Goal: Information Seeking & Learning: Find specific page/section

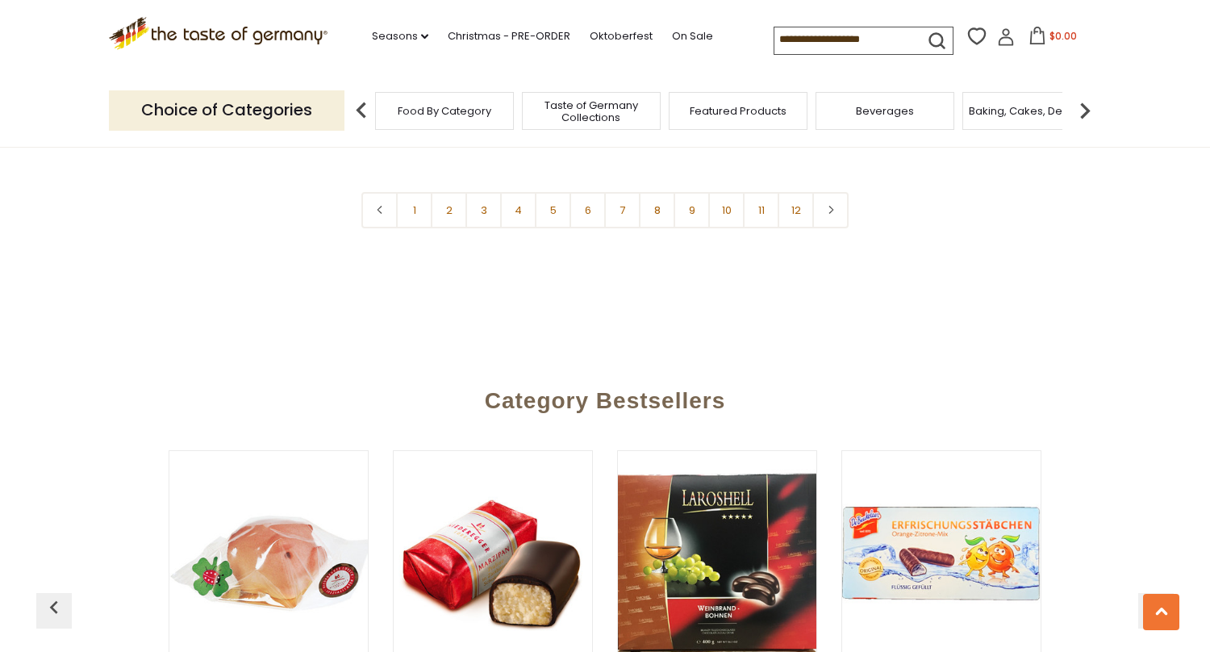
scroll to position [4081, 0]
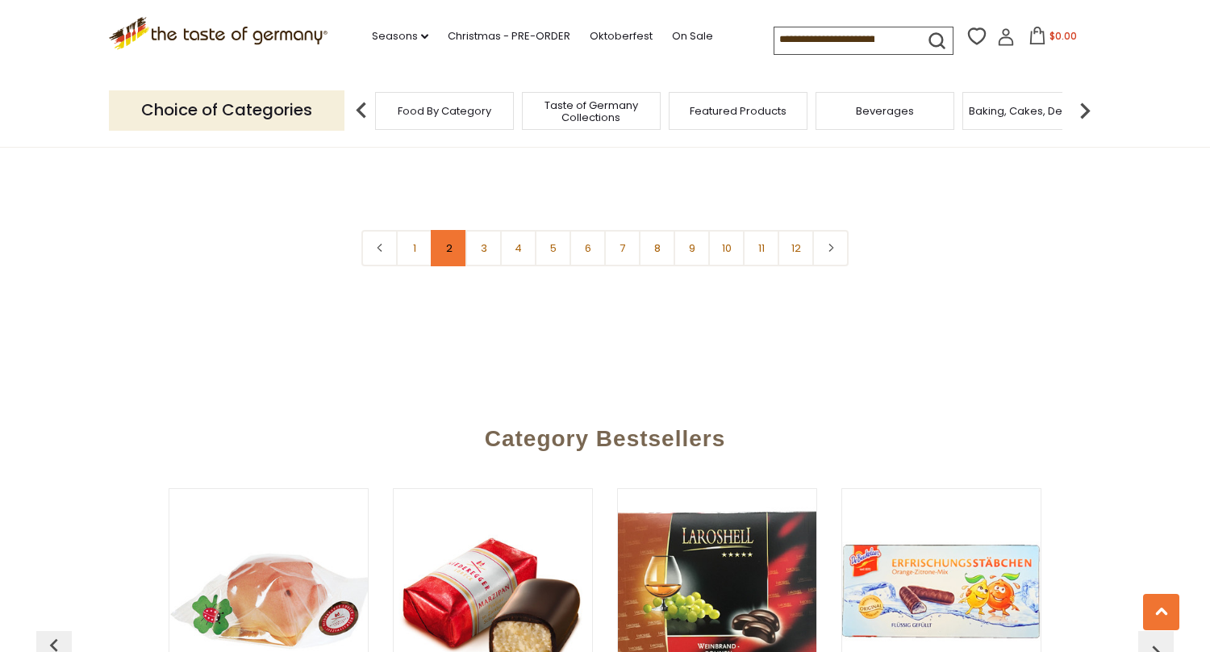
click at [433, 230] on link "2" at bounding box center [449, 248] width 36 height 36
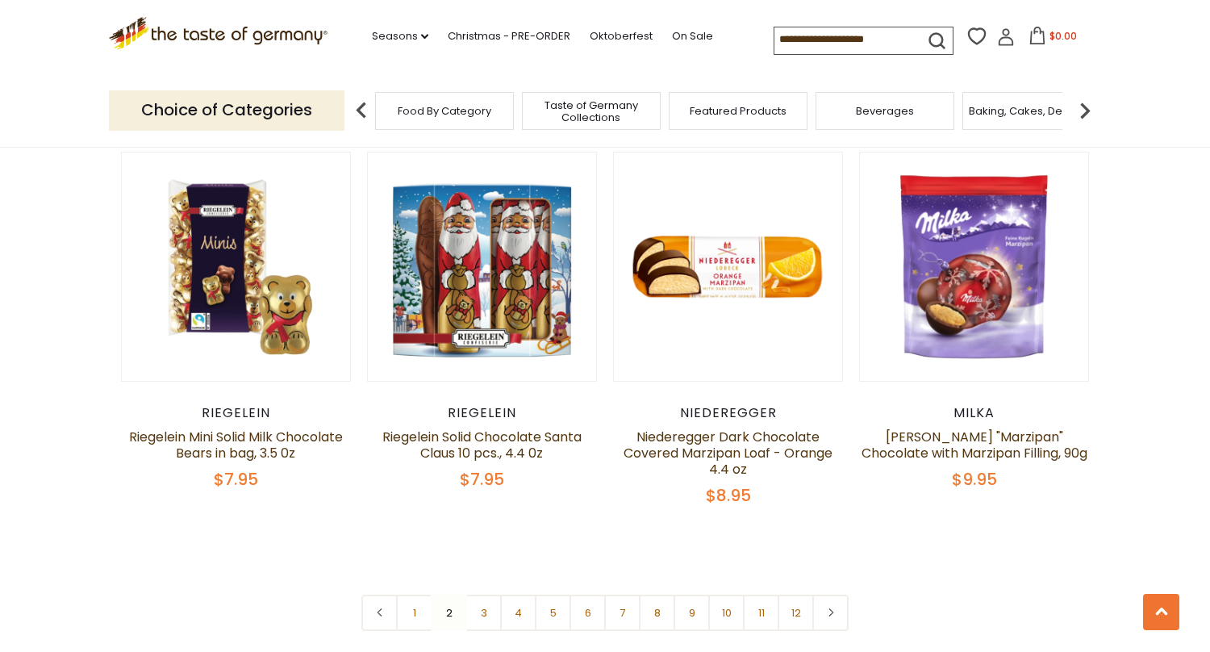
scroll to position [3701, 0]
click at [411, 594] on link "1" at bounding box center [414, 612] width 36 height 36
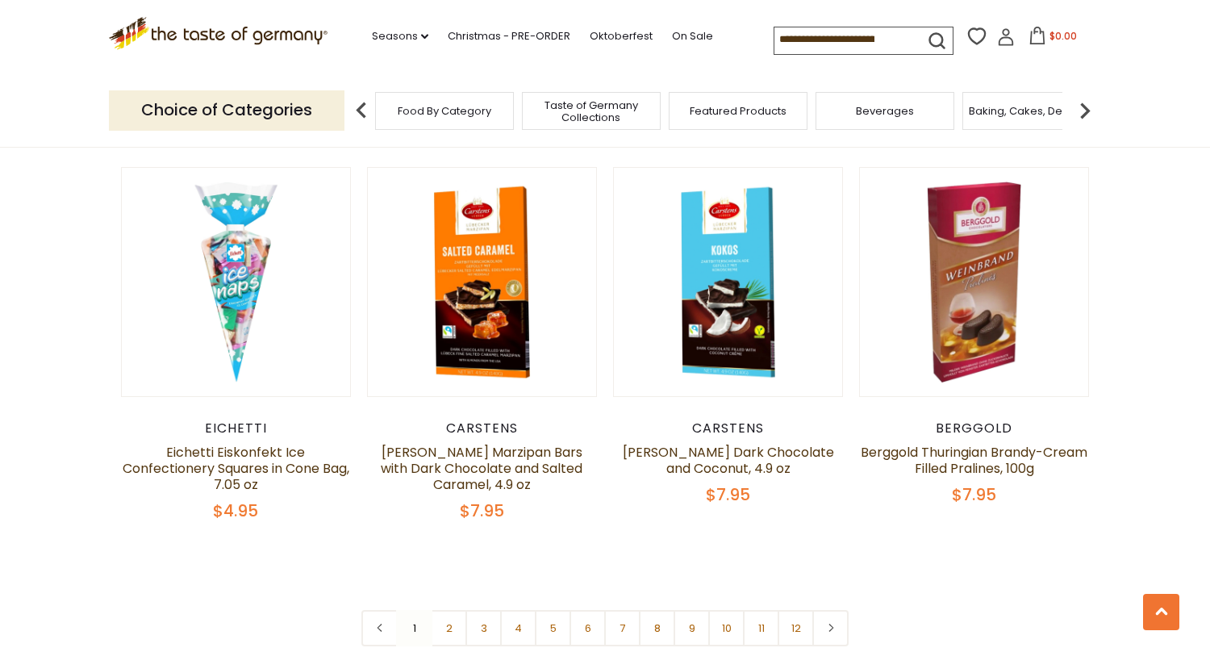
scroll to position [3781, 0]
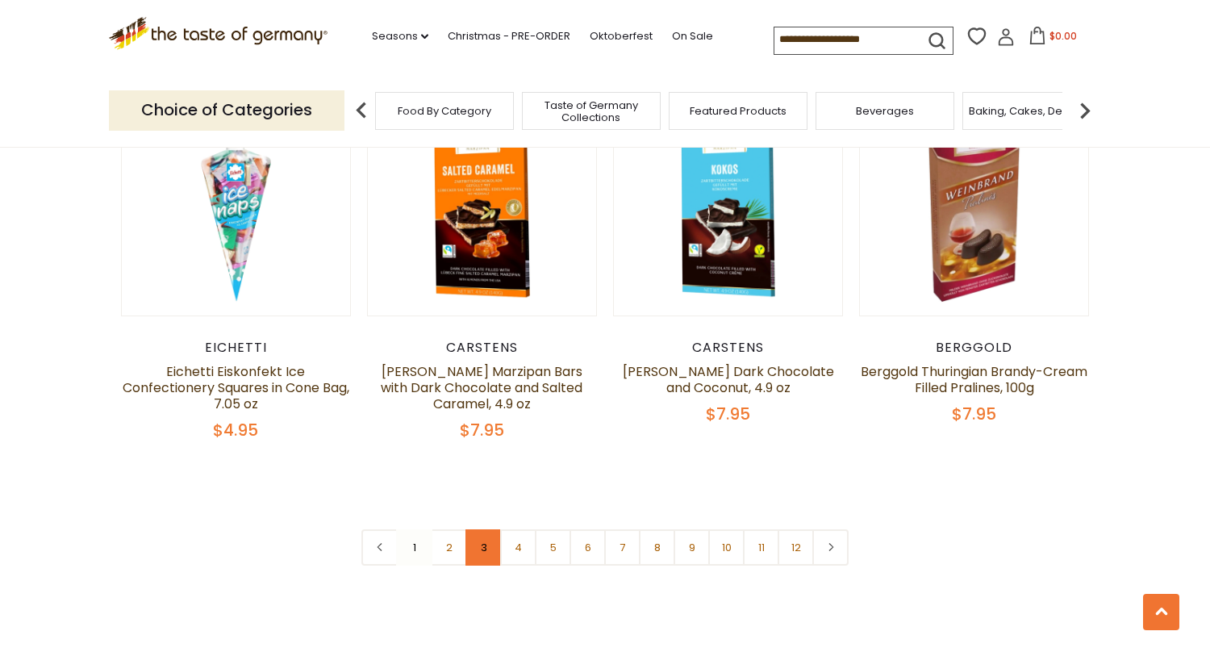
click at [480, 529] on link "3" at bounding box center [484, 547] width 36 height 36
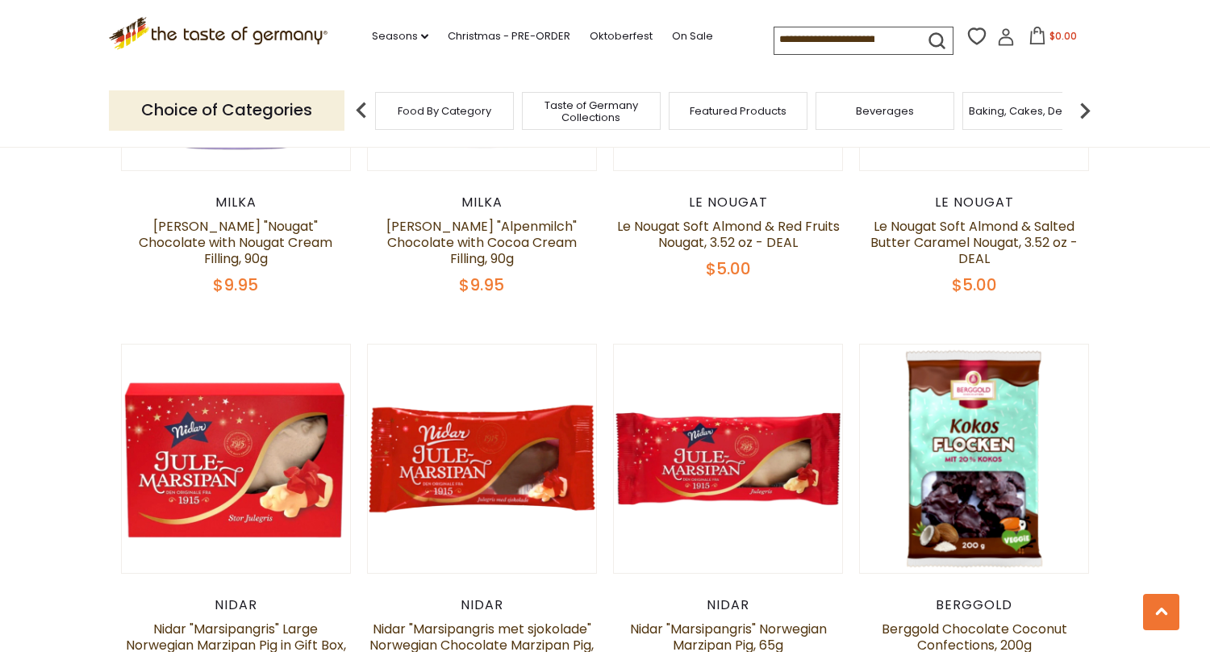
scroll to position [716, 0]
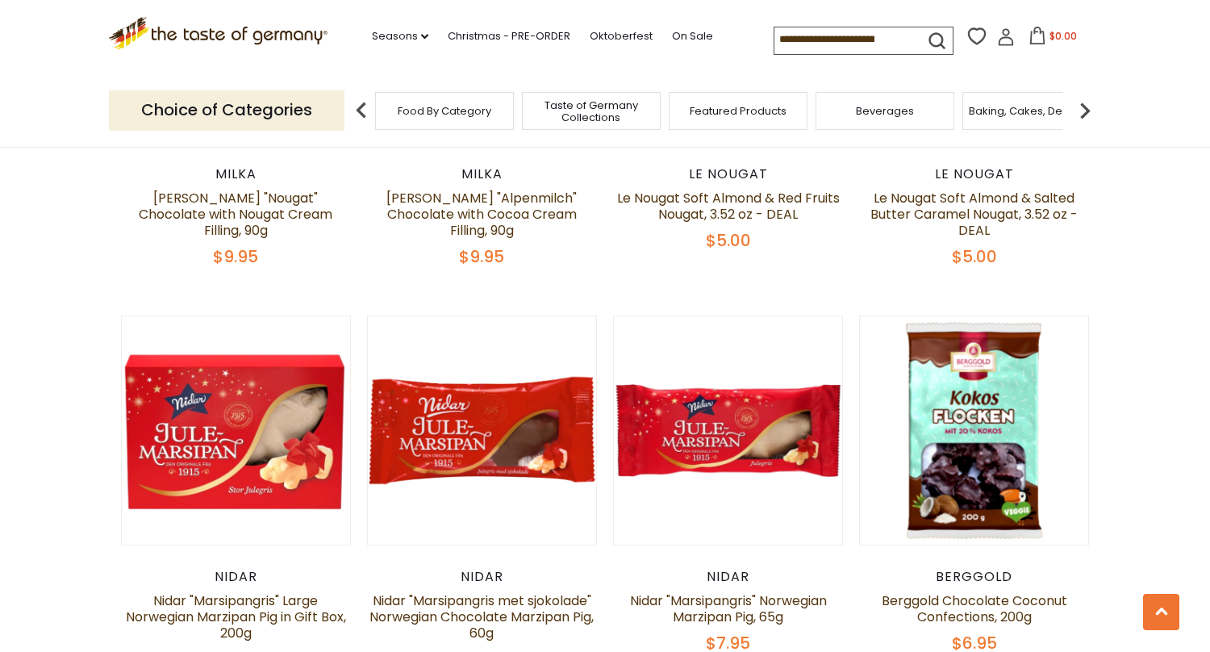
click at [779, 38] on input at bounding box center [843, 38] width 136 height 23
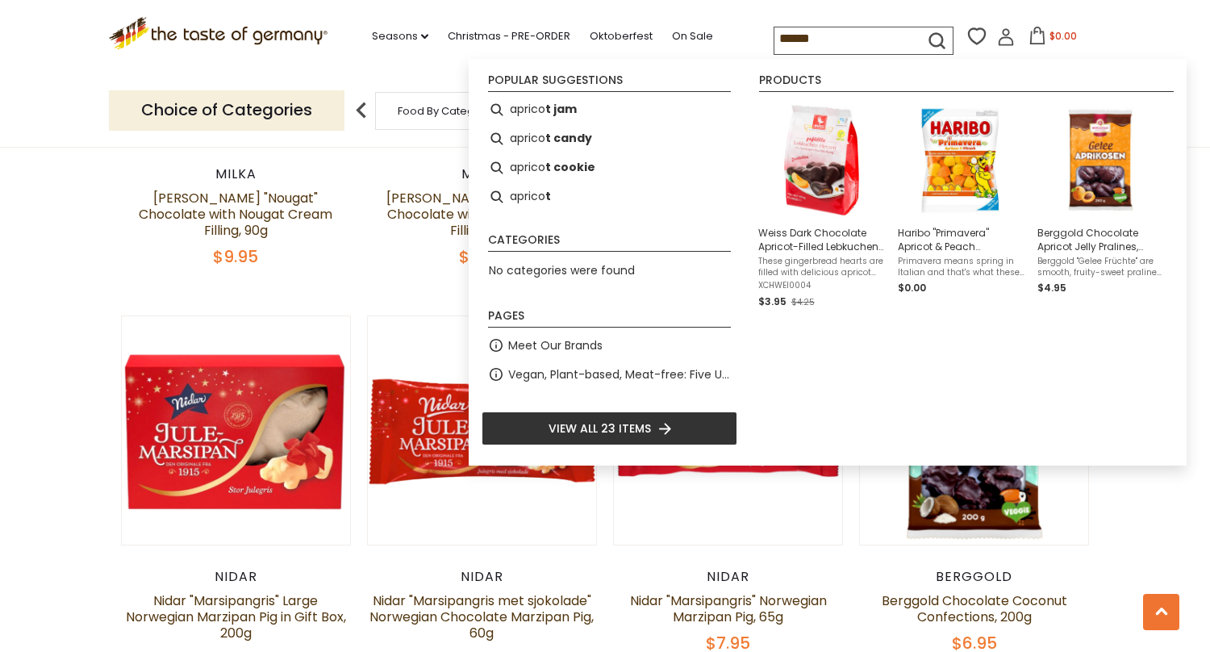
type input "*******"
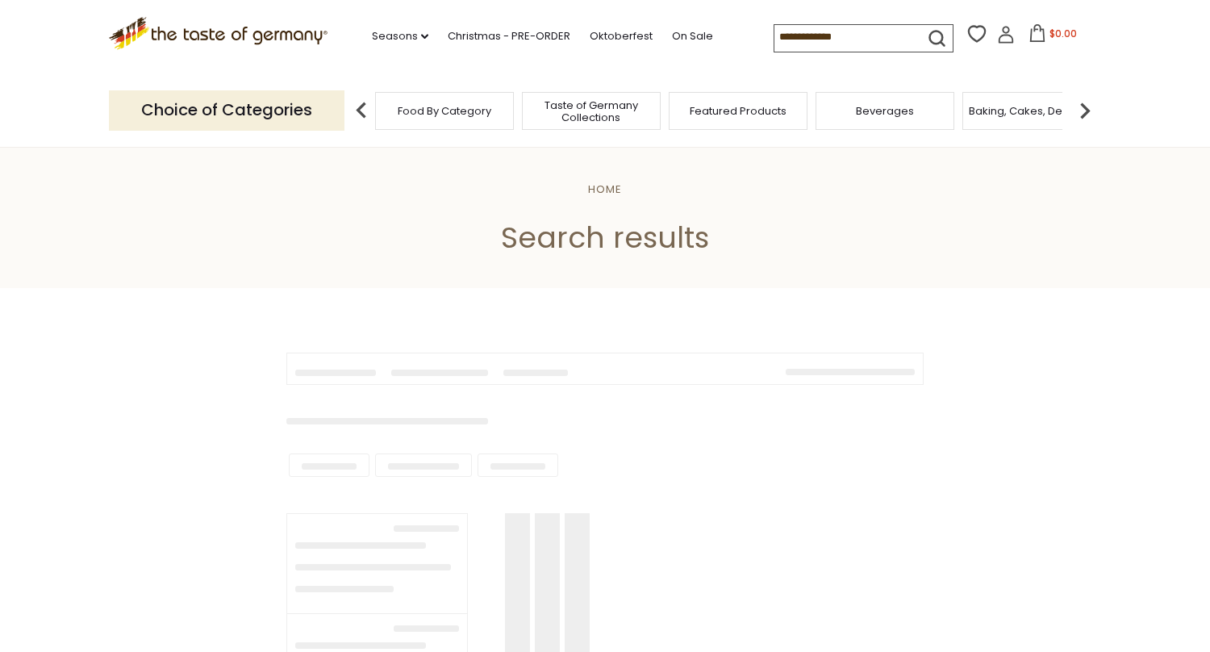
type input "*******"
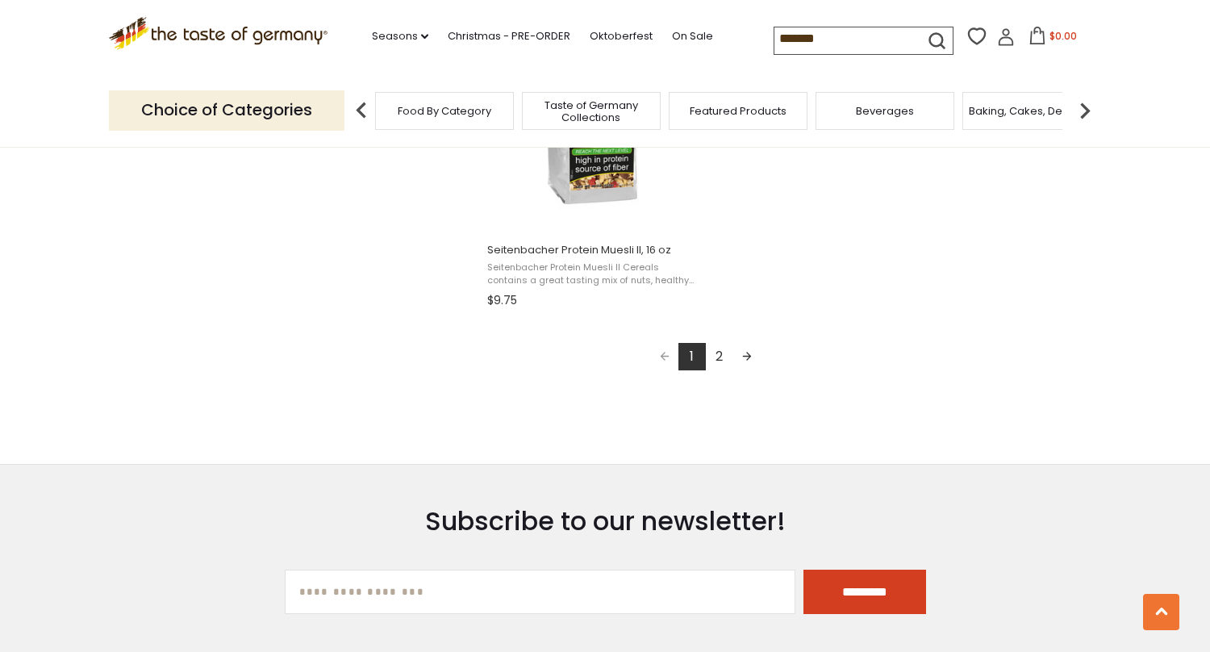
scroll to position [2904, 0]
